Goal: Information Seeking & Learning: Understand process/instructions

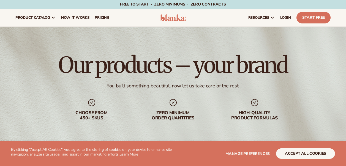
scroll to position [182, 0]
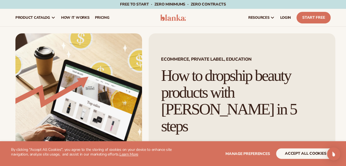
click at [304, 98] on h1 "How to dropship beauty products with Blanka in 5 steps" at bounding box center [242, 100] width 162 height 67
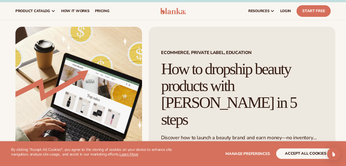
click at [244, 47] on div "Ecommerce, Private Label, EDUCATION How to dropship beauty products with Blanka…" at bounding box center [242, 105] width 186 height 157
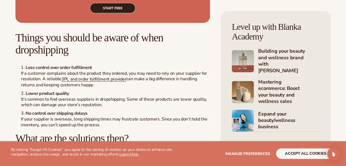
scroll to position [954, 0]
